Goal: Complete application form

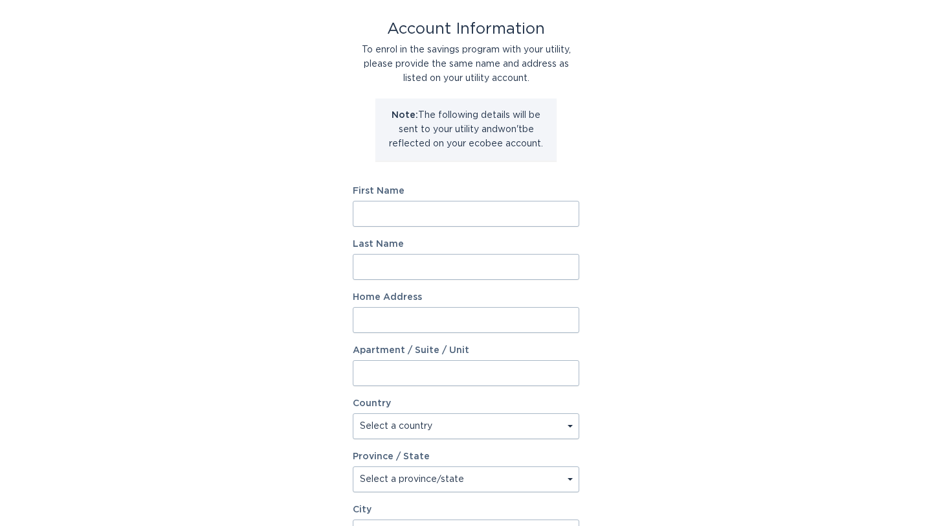
scroll to position [69, 0]
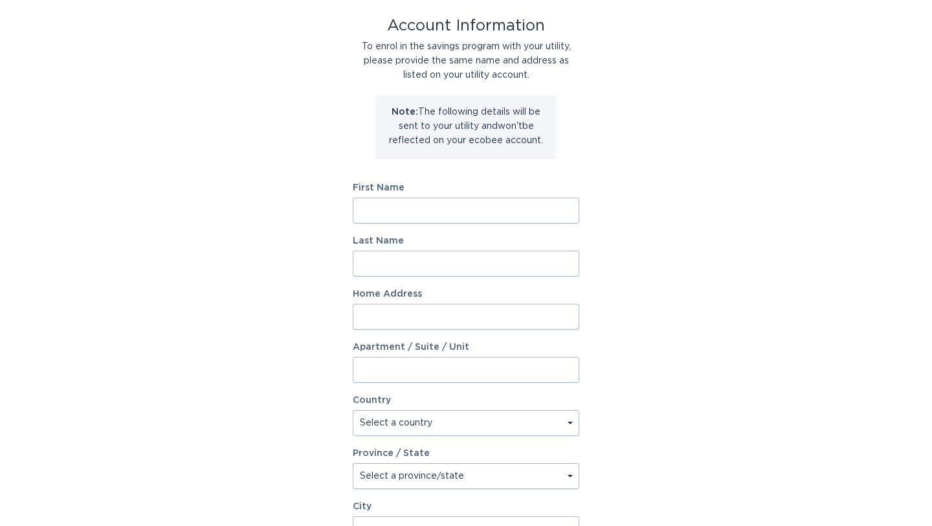
click at [423, 189] on label "First Name" at bounding box center [466, 187] width 227 height 9
click at [423, 197] on input "First Name" at bounding box center [466, 210] width 227 height 26
type input "[PERSON_NAME]"
type input "[STREET_ADDRESS]"
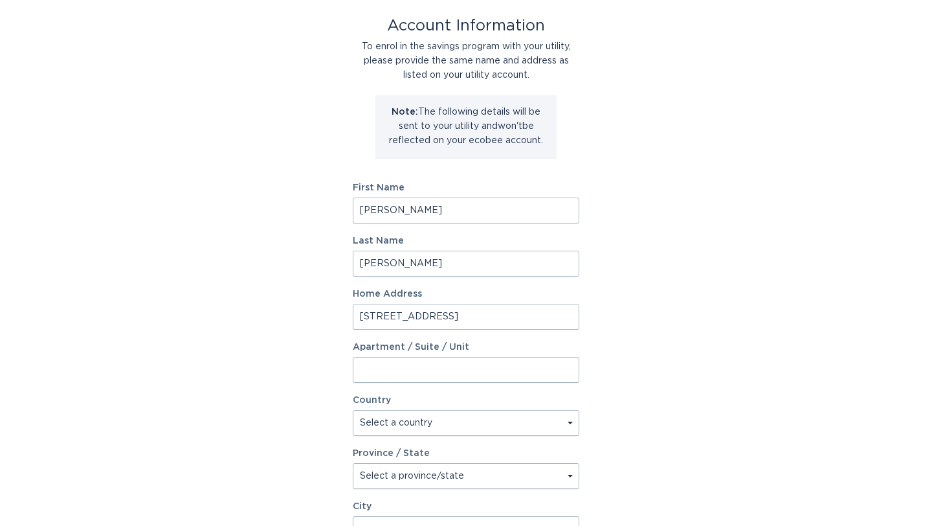
select select "US"
click at [663, 291] on div "Account Information To enrol in the savings program with your utility, please p…" at bounding box center [466, 327] width 932 height 715
click at [398, 316] on input "[STREET_ADDRESS]" at bounding box center [466, 317] width 227 height 26
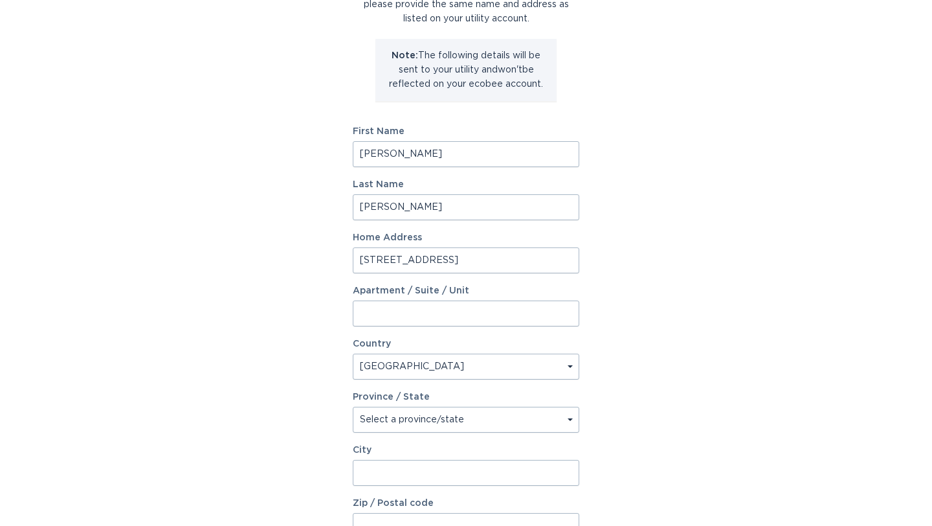
scroll to position [155, 0]
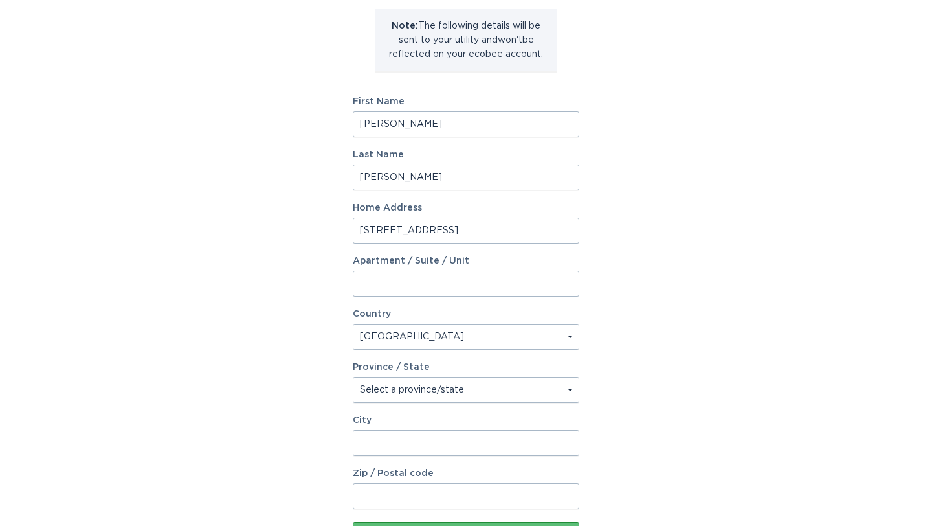
type input "[STREET_ADDRESS]"
select select "AZ"
type input "peoria"
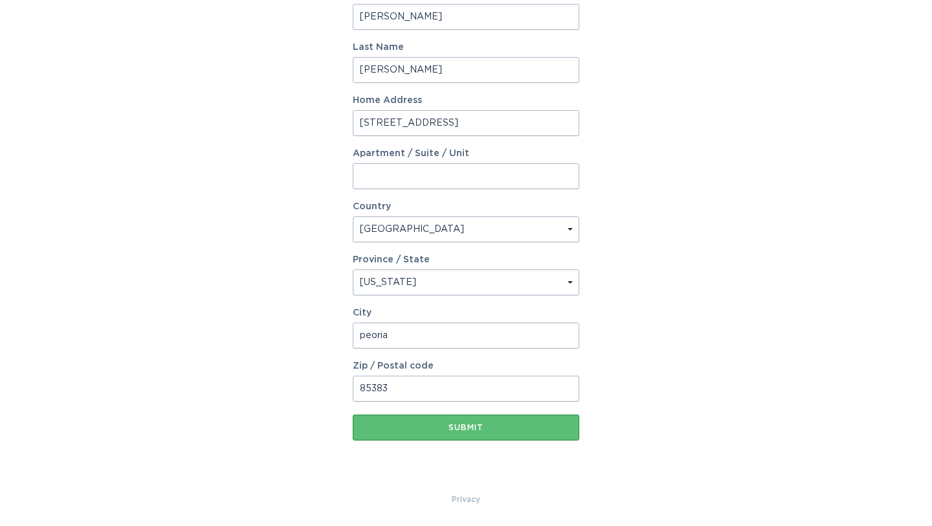
scroll to position [262, 0]
type input "85383"
click at [462, 436] on button "Submit" at bounding box center [466, 427] width 227 height 26
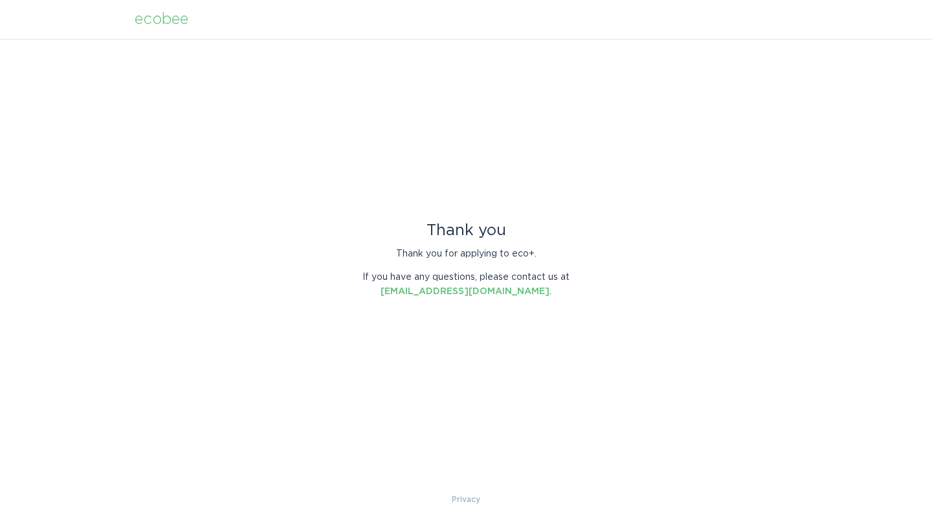
scroll to position [0, 0]
